Goal: Information Seeking & Learning: Learn about a topic

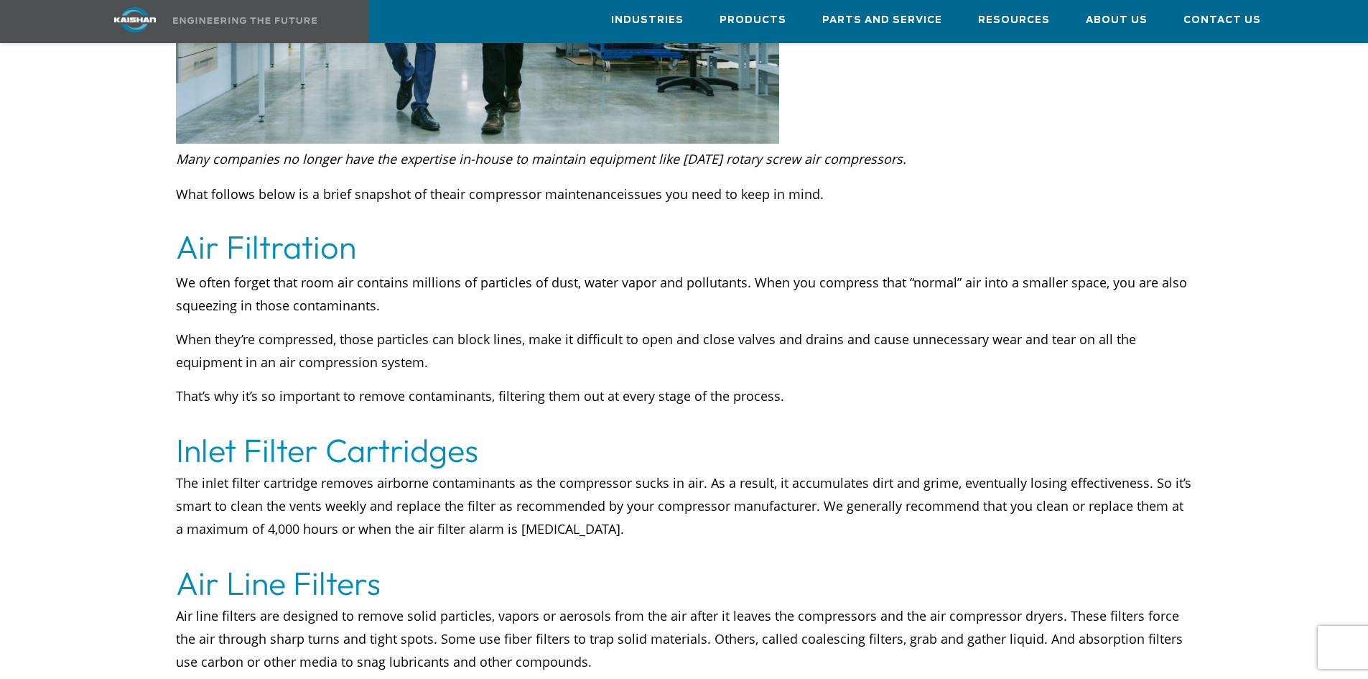
scroll to position [1077, 0]
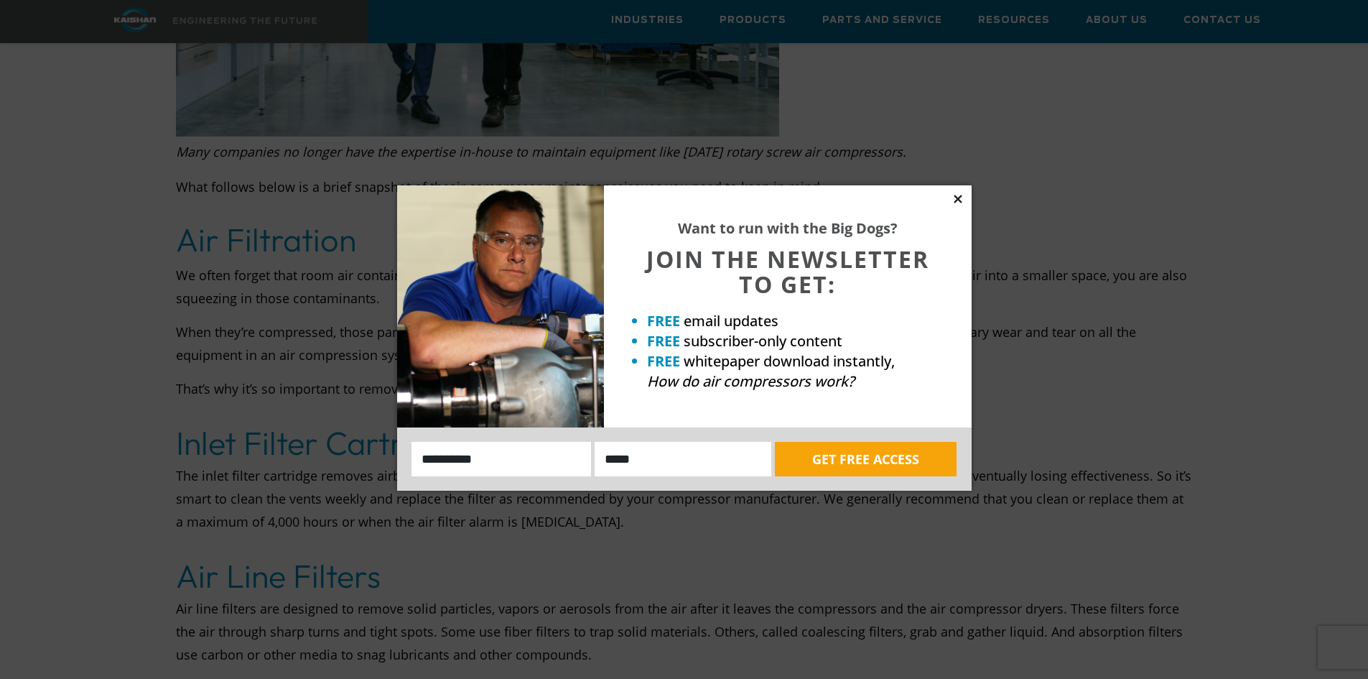
click at [961, 197] on icon at bounding box center [958, 198] width 13 height 13
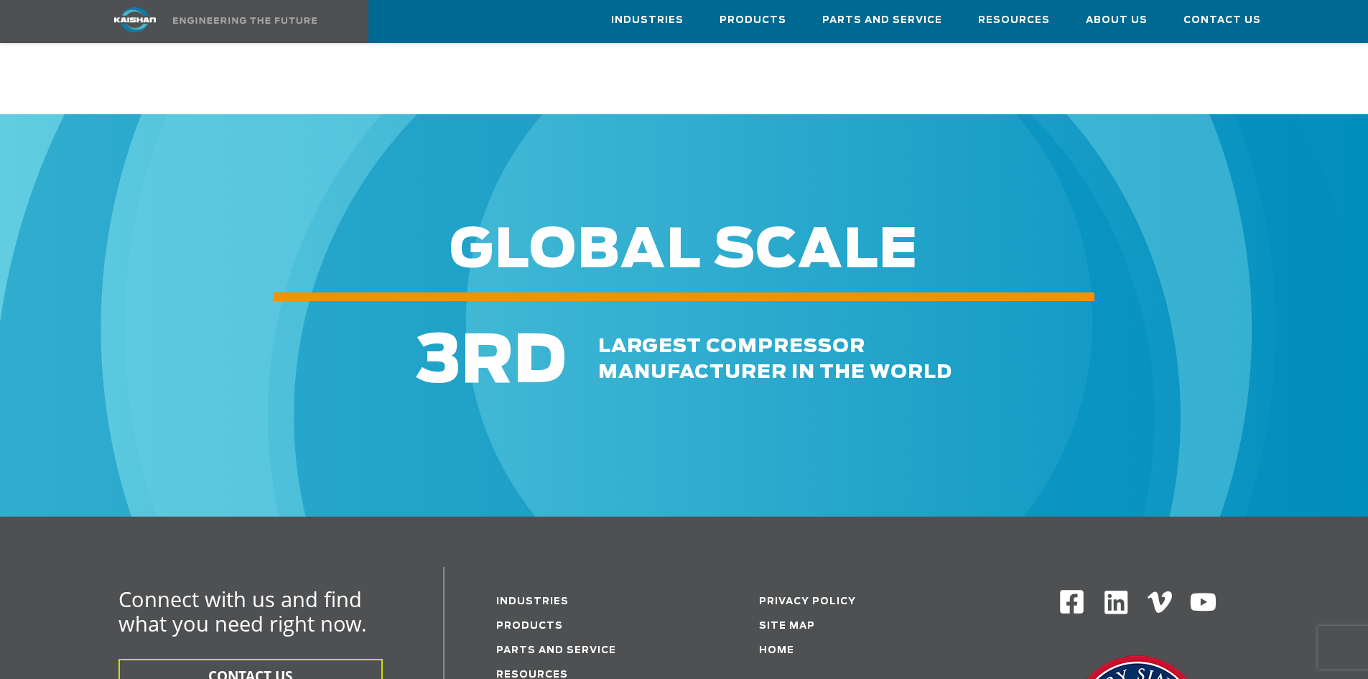
scroll to position [5673, 0]
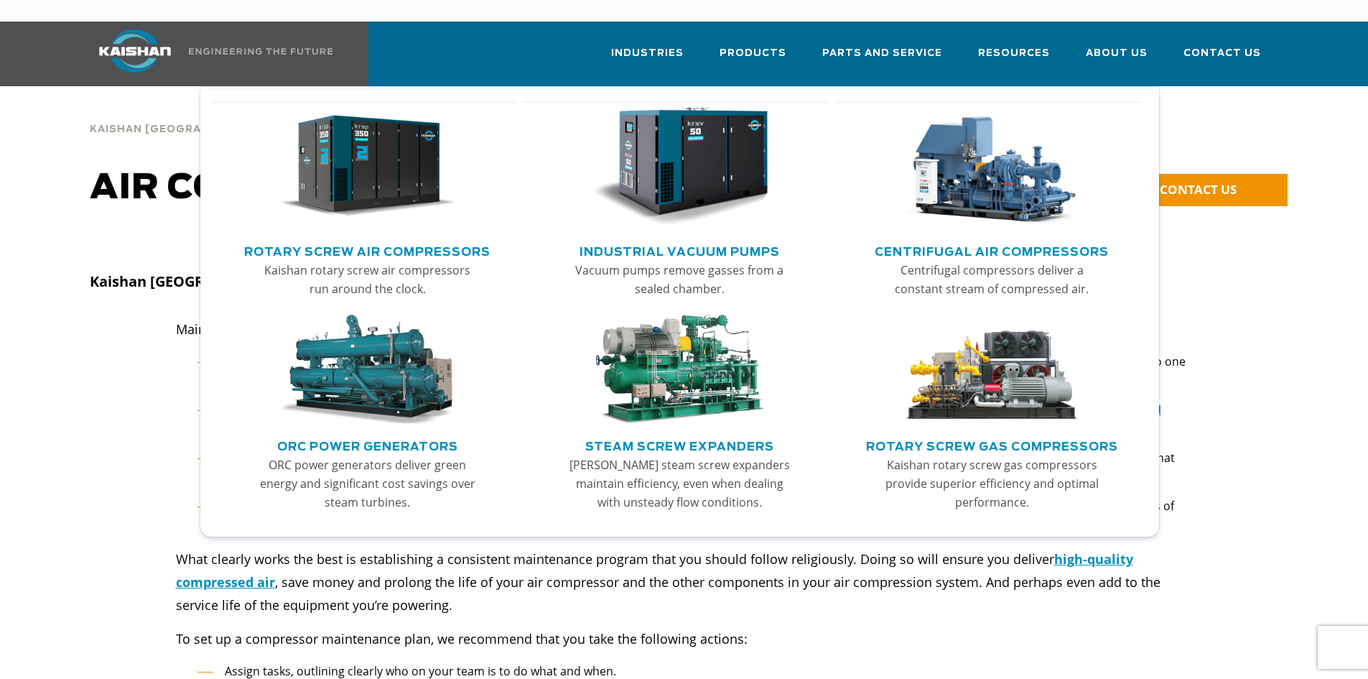
click at [387, 142] on img "Main menu" at bounding box center [367, 166] width 177 height 119
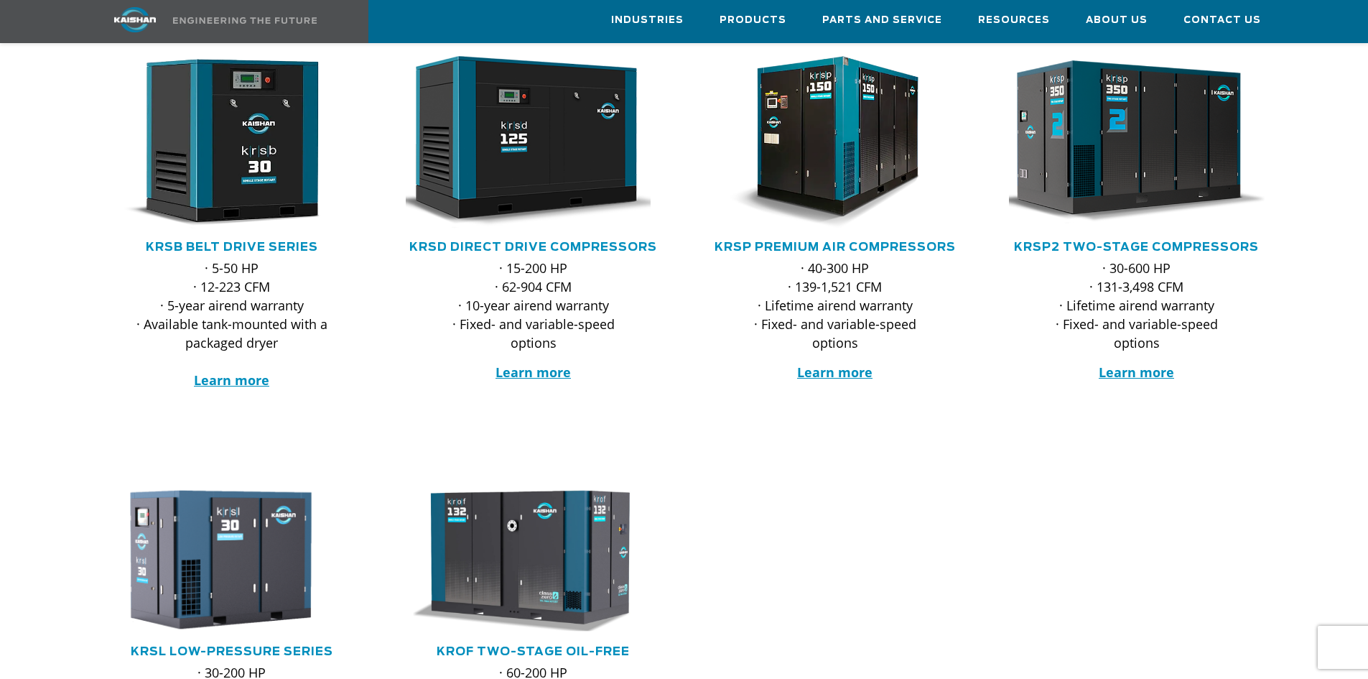
scroll to position [72, 0]
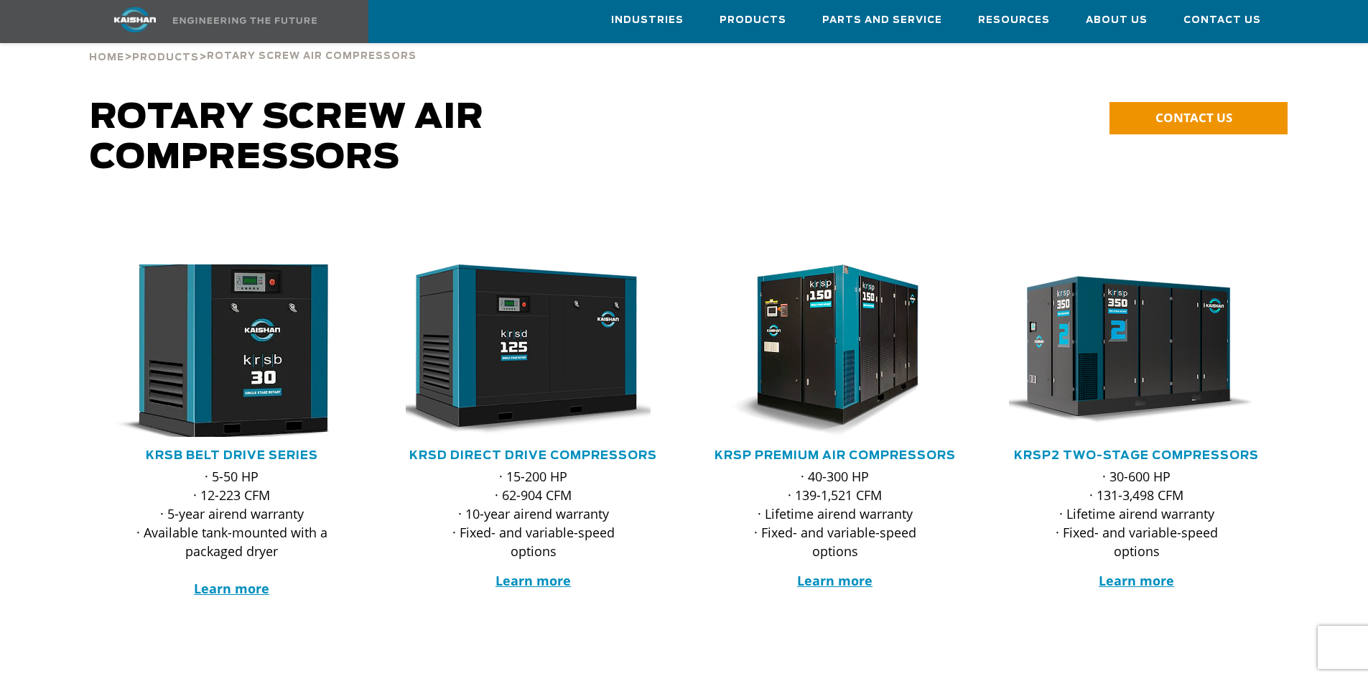
click at [271, 327] on img at bounding box center [221, 351] width 282 height 190
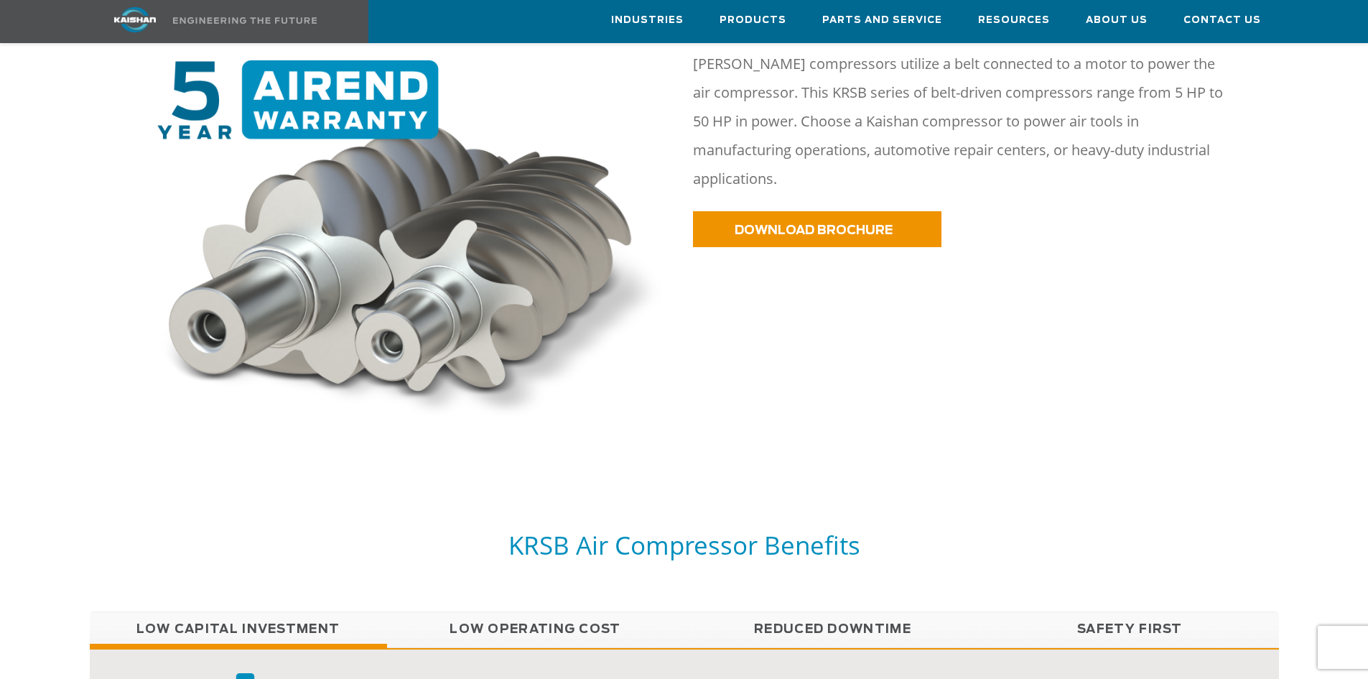
scroll to position [1149, 0]
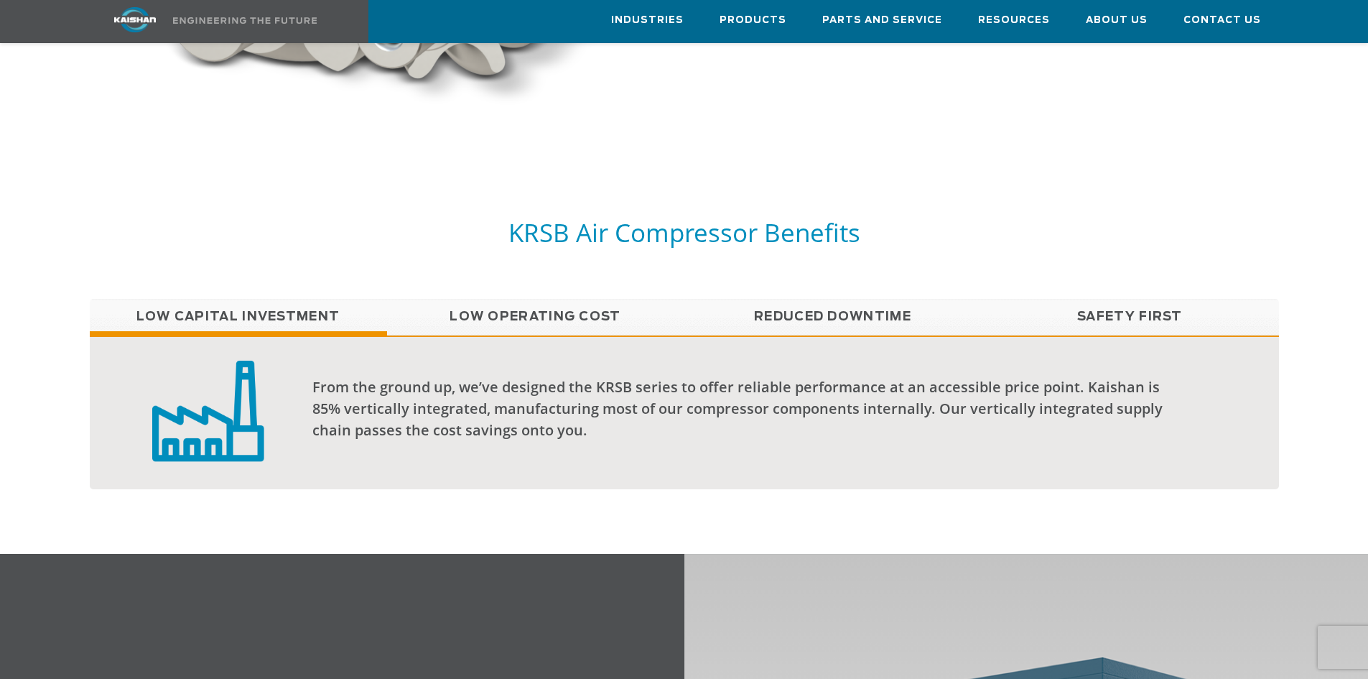
click at [561, 299] on link "Low Operating Cost" at bounding box center [535, 317] width 297 height 36
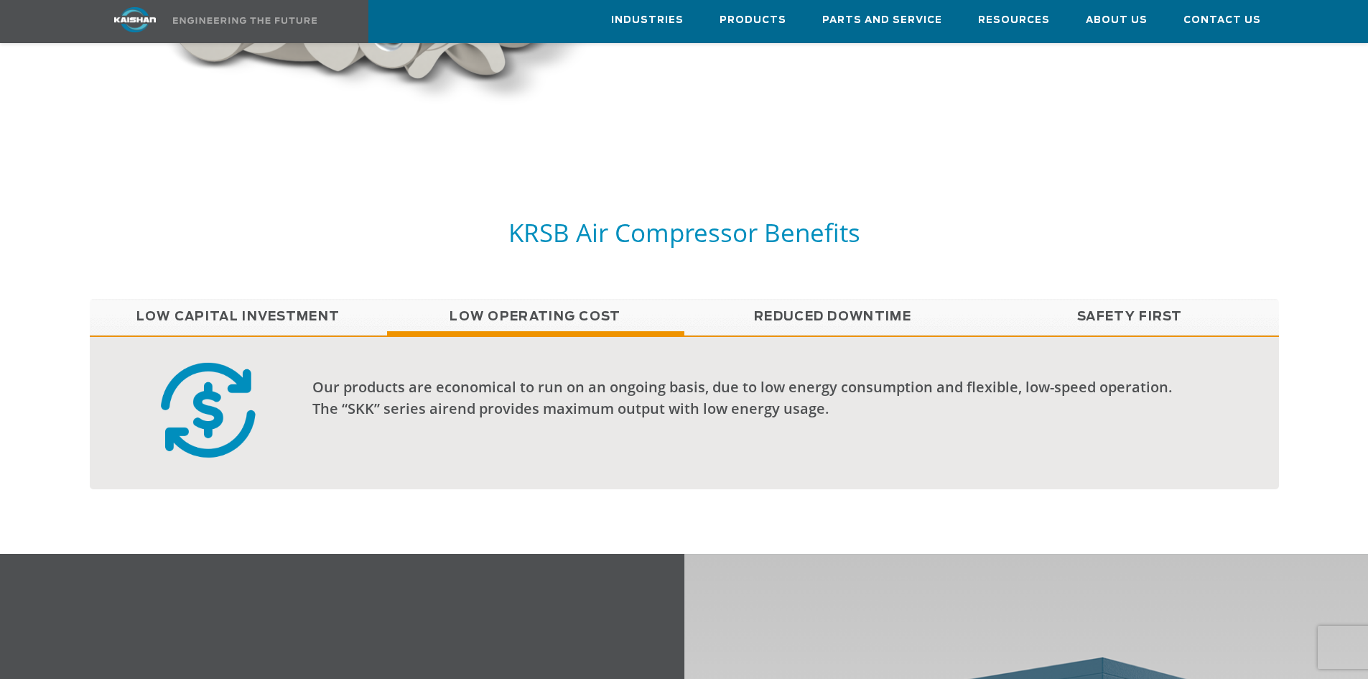
click at [804, 299] on link "Reduced Downtime" at bounding box center [832, 317] width 297 height 36
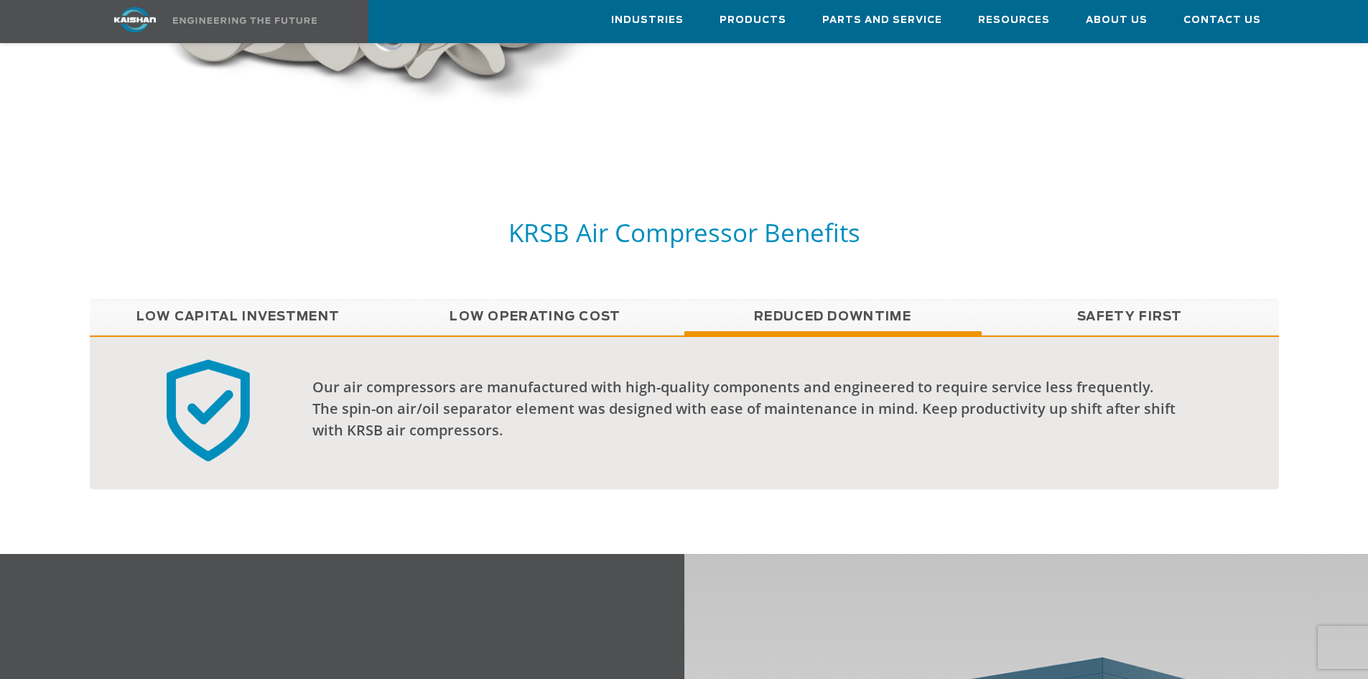
click at [1081, 299] on link "Safety First" at bounding box center [1130, 317] width 297 height 36
